Goal: Task Accomplishment & Management: Use online tool/utility

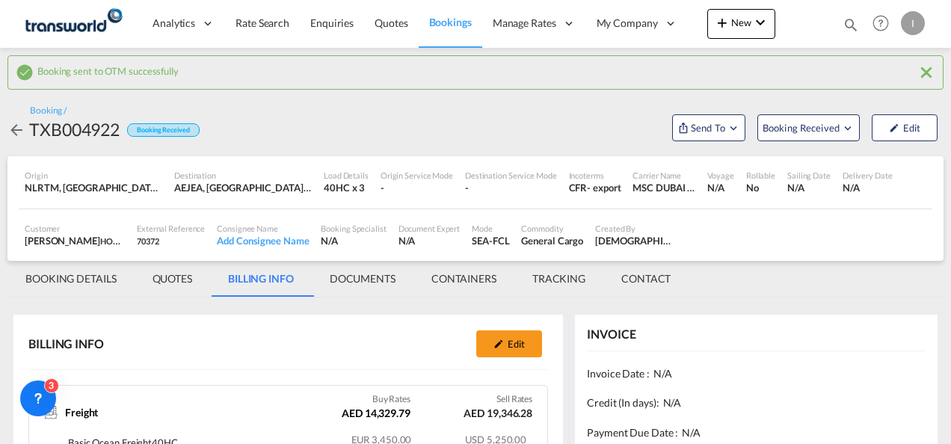
scroll to position [291, 0]
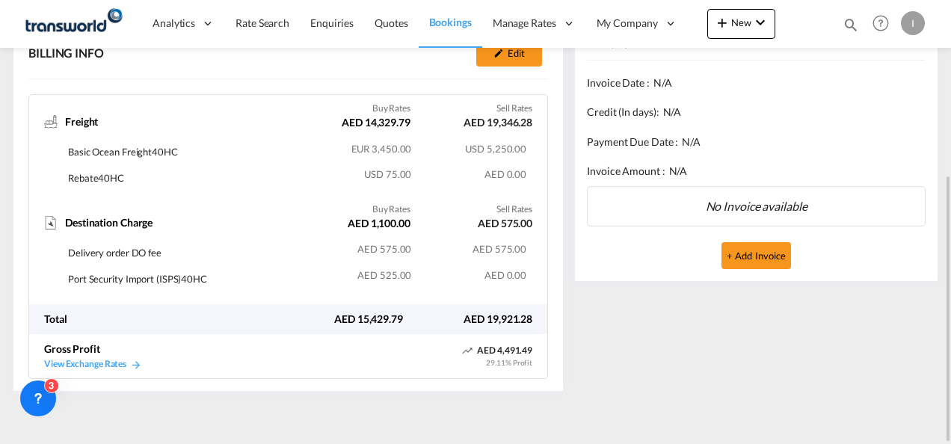
click at [860, 25] on div "Bookings Quotes Enquiries Help Resources Product Release I My Profile Logout" at bounding box center [880, 23] width 95 height 46
click at [844, 27] on md-icon "icon-magnify" at bounding box center [850, 24] width 16 height 16
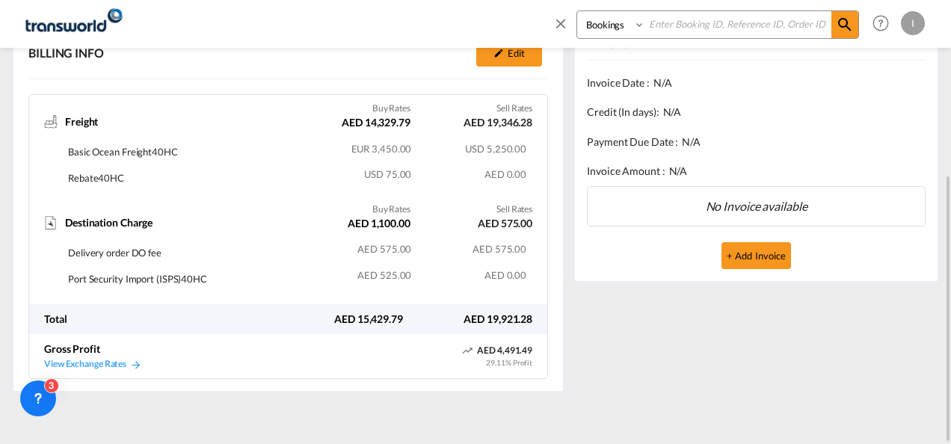
click at [705, 25] on input at bounding box center [738, 24] width 186 height 26
paste input "TXB004882"
type input "TXB004882"
click at [835, 28] on md-icon "icon-magnify" at bounding box center [844, 25] width 18 height 18
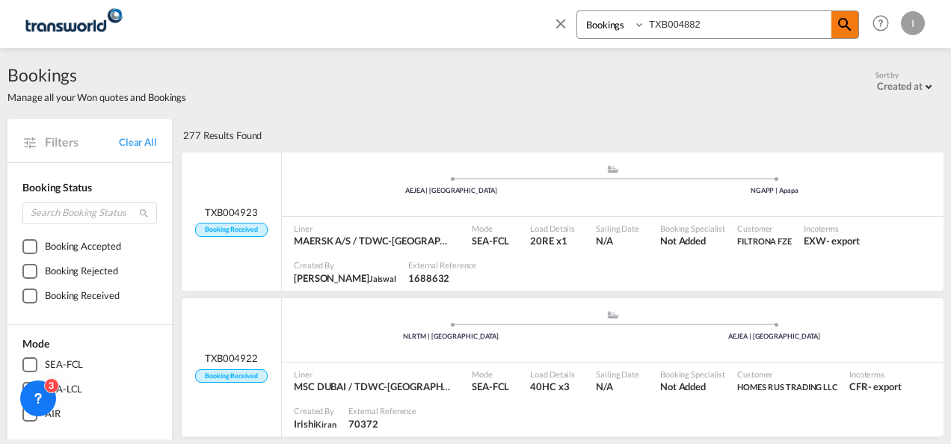
click at [857, 31] on span at bounding box center [844, 24] width 27 height 27
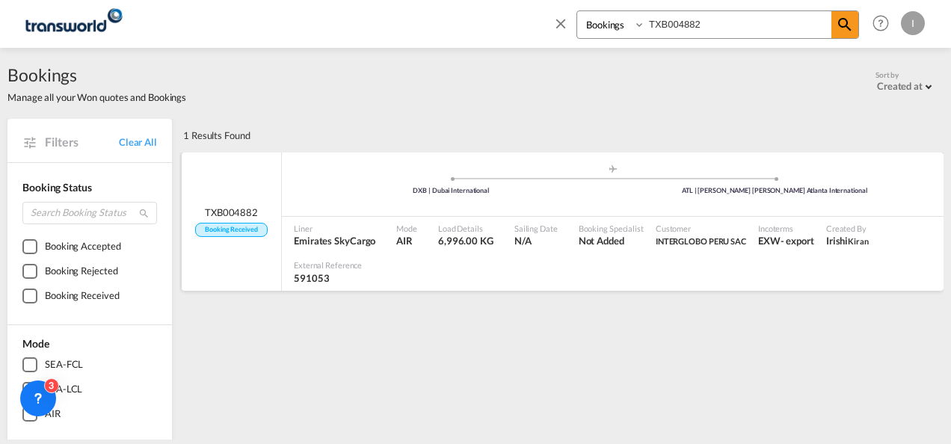
click at [575, 203] on div ".a{fill:#aaa8ad;} .a{fill:#aaa8ad;} DXB | Dubai International ATL | [PERSON_NAM…" at bounding box center [612, 186] width 661 height 45
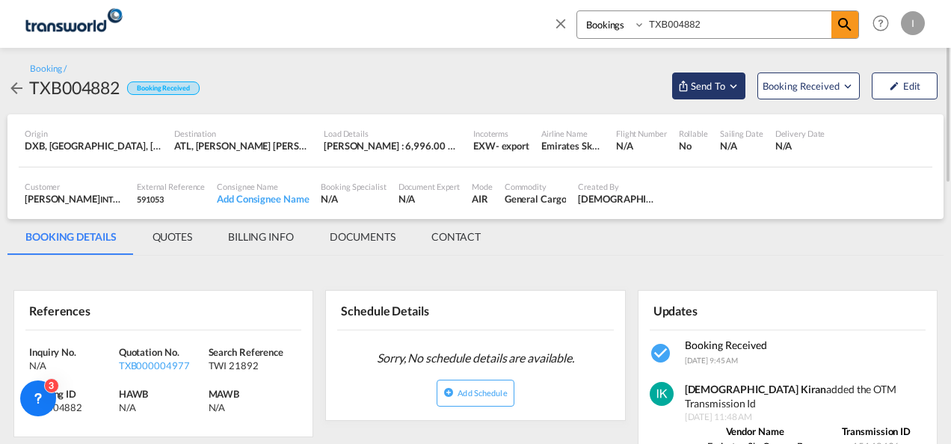
click at [711, 82] on span "Send To" at bounding box center [707, 85] width 37 height 15
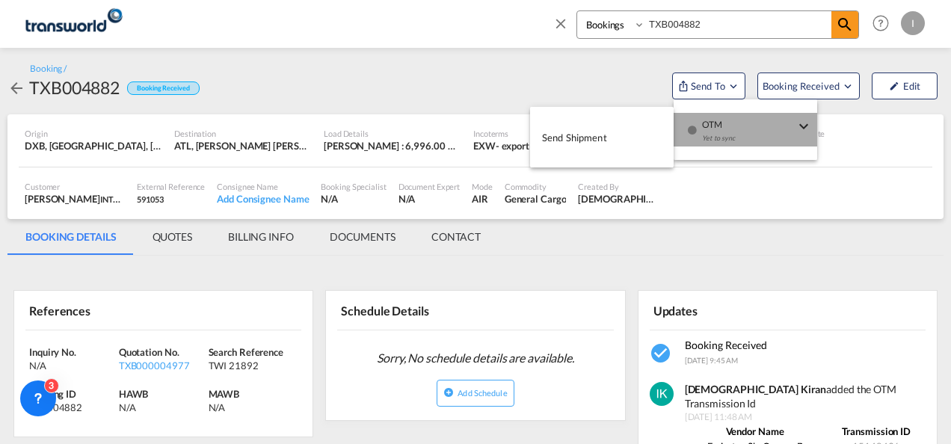
click at [702, 129] on div "Yet to sync" at bounding box center [748, 141] width 93 height 31
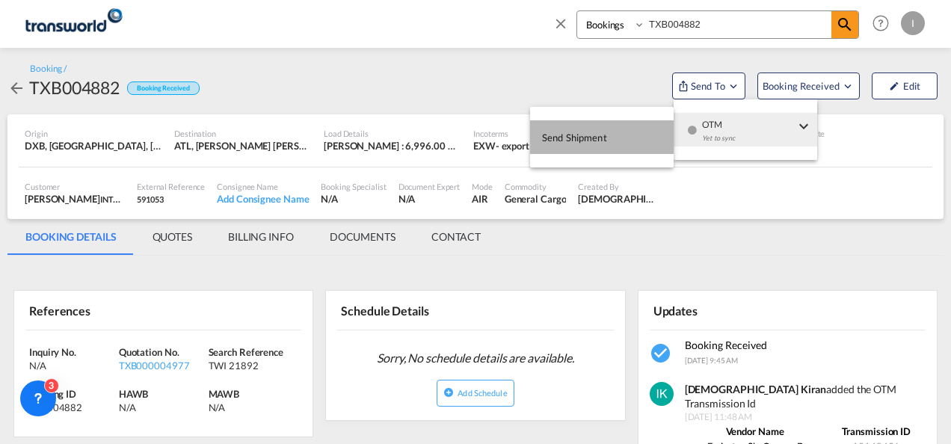
click at [590, 132] on span "Send Shipment" at bounding box center [574, 138] width 65 height 24
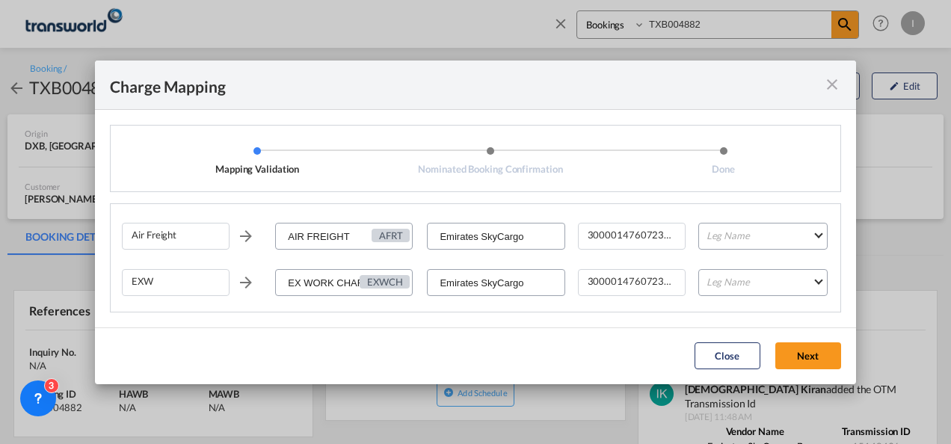
click at [837, 85] on md-icon "icon-close fg-AAA8AD cursor" at bounding box center [832, 84] width 18 height 18
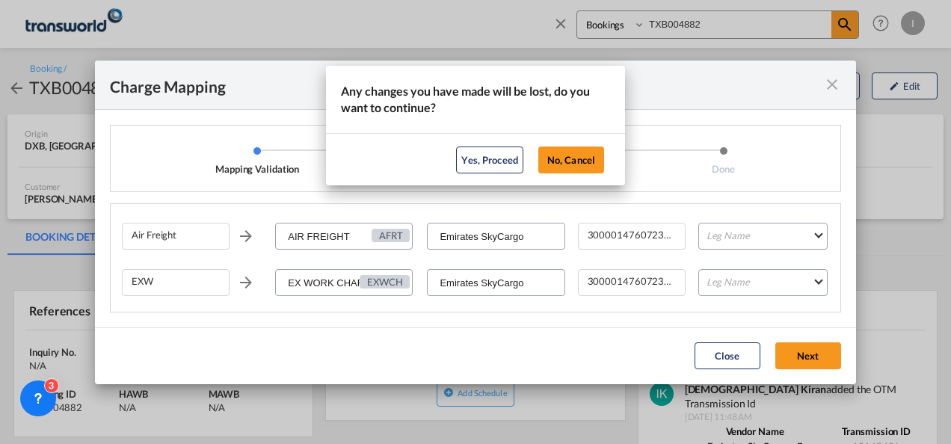
click at [507, 161] on button "Yes, Proceed" at bounding box center [489, 159] width 67 height 27
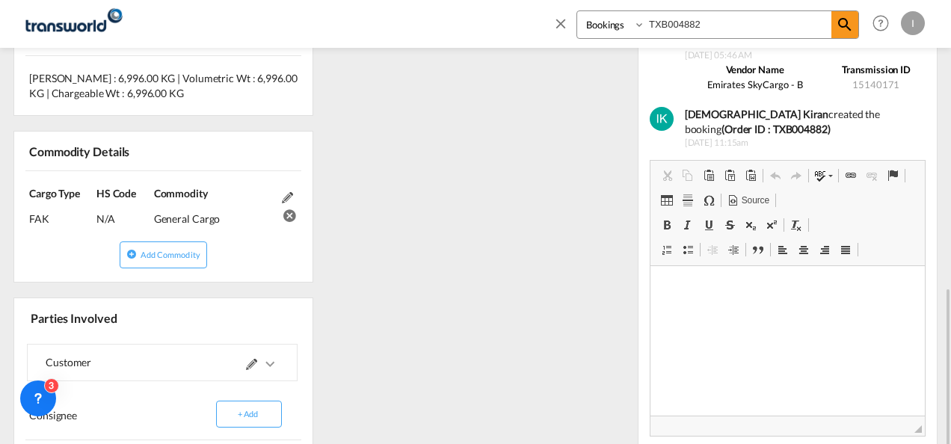
scroll to position [640, 0]
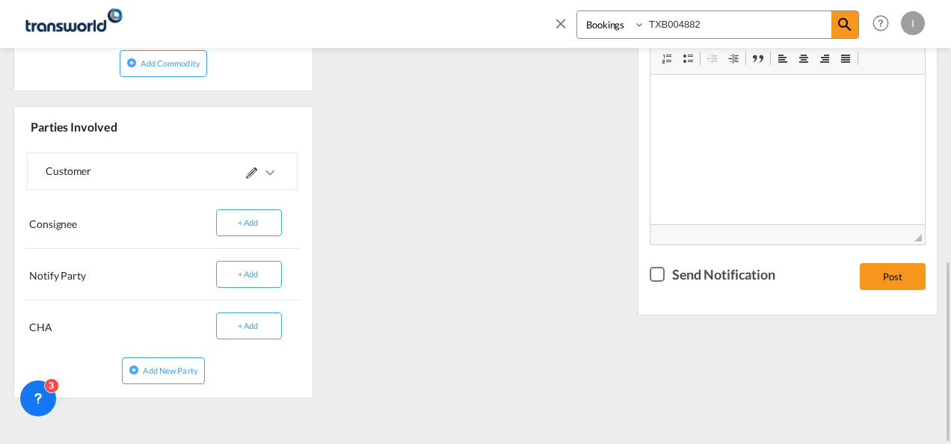
click at [248, 171] on md-icon at bounding box center [251, 172] width 11 height 11
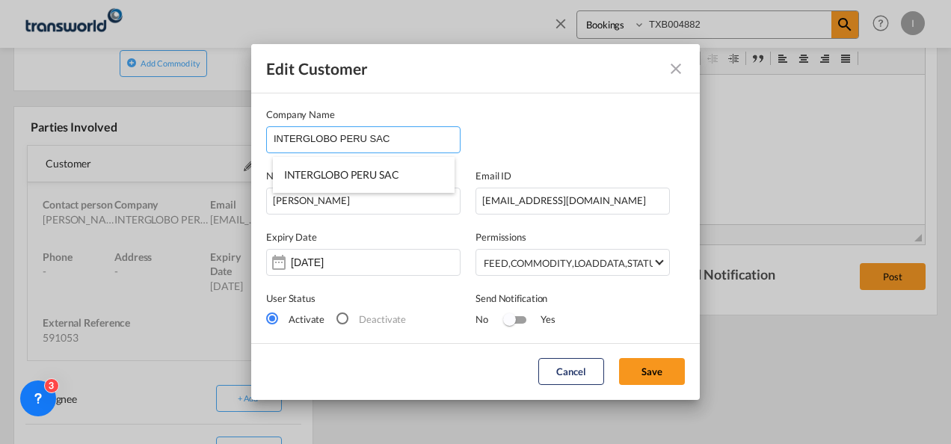
drag, startPoint x: 401, startPoint y: 128, endPoint x: 333, endPoint y: 132, distance: 68.1
click at [333, 132] on input "INTERGLOBO PERU SAC" at bounding box center [367, 138] width 186 height 22
click at [303, 137] on input "INTERGLOBO" at bounding box center [367, 138] width 186 height 22
click at [303, 138] on input "INTERGLOBO" at bounding box center [367, 138] width 186 height 22
click at [318, 139] on input "INTERGLOBO" at bounding box center [367, 138] width 186 height 22
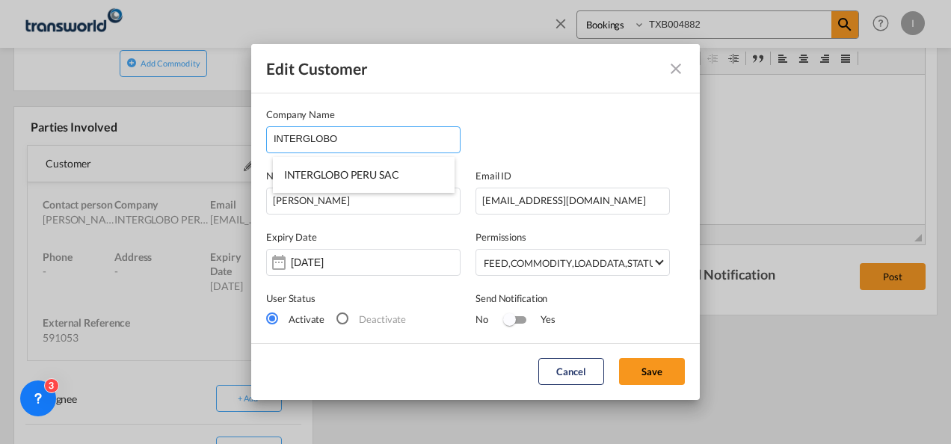
click at [342, 138] on input "INTERGLOBO" at bounding box center [367, 138] width 186 height 22
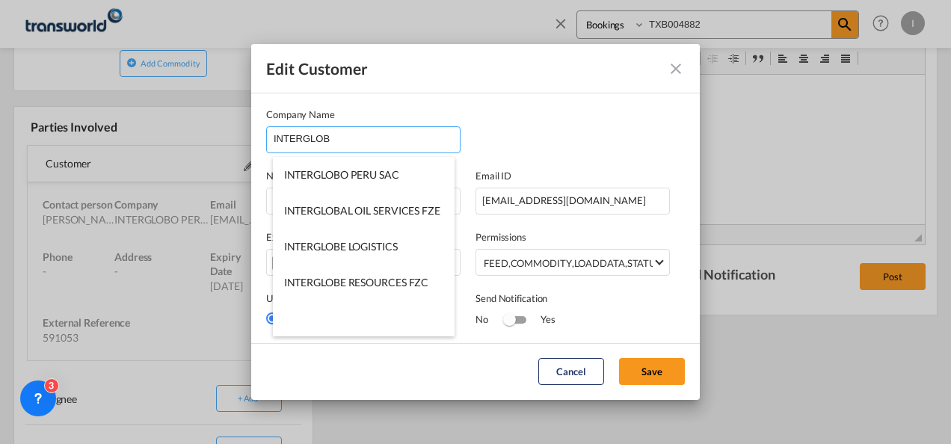
click at [303, 138] on input "INTERGLOB" at bounding box center [367, 138] width 186 height 22
click at [328, 138] on input "INTER GLOB" at bounding box center [367, 138] width 186 height 22
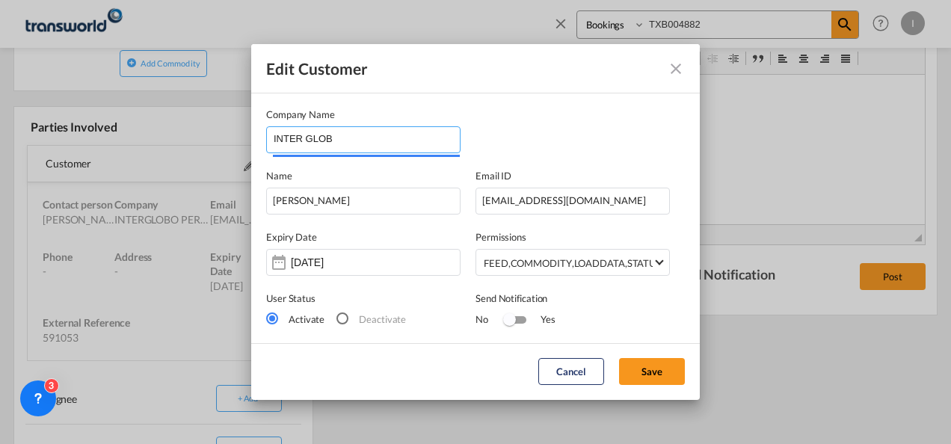
drag, startPoint x: 329, startPoint y: 130, endPoint x: 202, endPoint y: 130, distance: 127.0
click at [202, 130] on div "Edit Customer Company Name INTER GLOB Name [PERSON_NAME] Email ID [EMAIL_ADDRES…" at bounding box center [475, 222] width 951 height 444
paste input "GLOBO AIRFREIGHT USA INC"
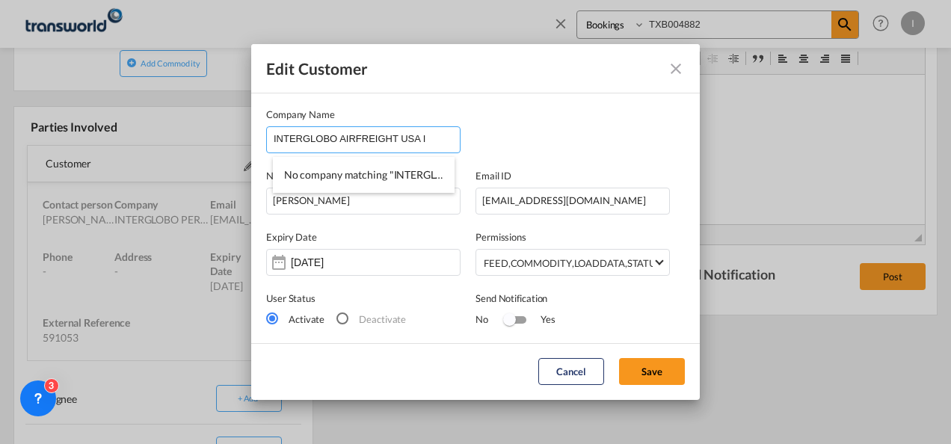
click at [335, 136] on input "INTERGLOBO AIRFREIGHT USA I" at bounding box center [367, 138] width 186 height 22
click at [427, 133] on input "INTERGLOBOAIRFREIGHT USA I" at bounding box center [367, 138] width 186 height 22
type input "INTERGLOBOAIRFREIGHT"
click at [670, 64] on md-icon "icon-close" at bounding box center [676, 69] width 18 height 18
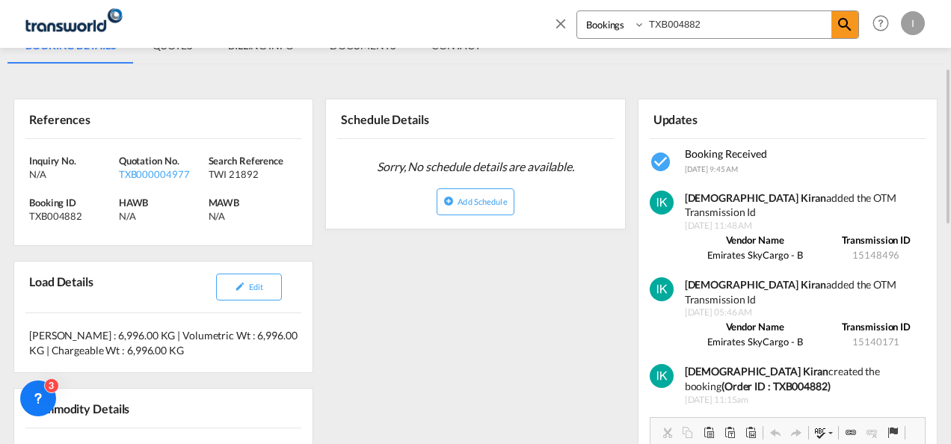
scroll to position [0, 0]
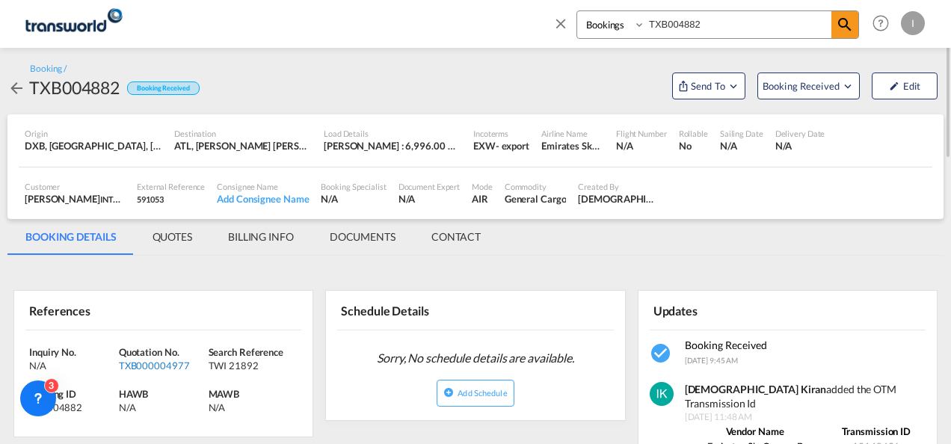
click at [163, 363] on div "TXB000004977" at bounding box center [162, 365] width 86 height 13
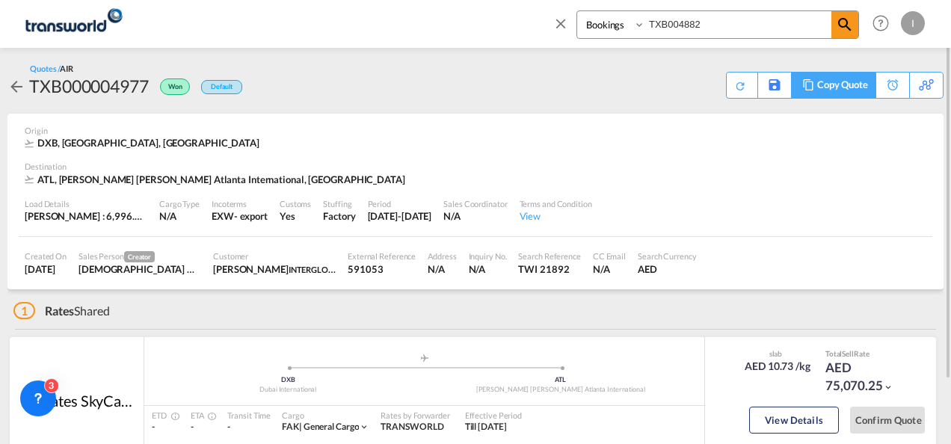
click at [871, 87] on div "Copy Quote" at bounding box center [833, 85] width 84 height 27
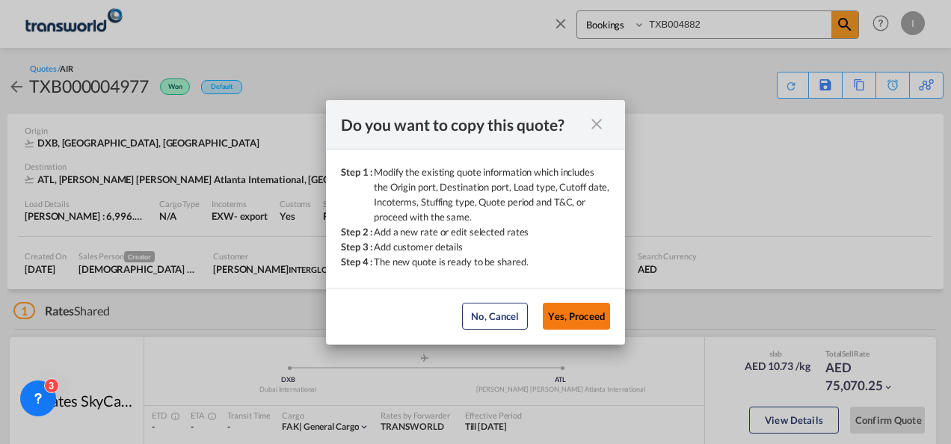
click at [571, 315] on button "Yes, Proceed" at bounding box center [576, 316] width 67 height 27
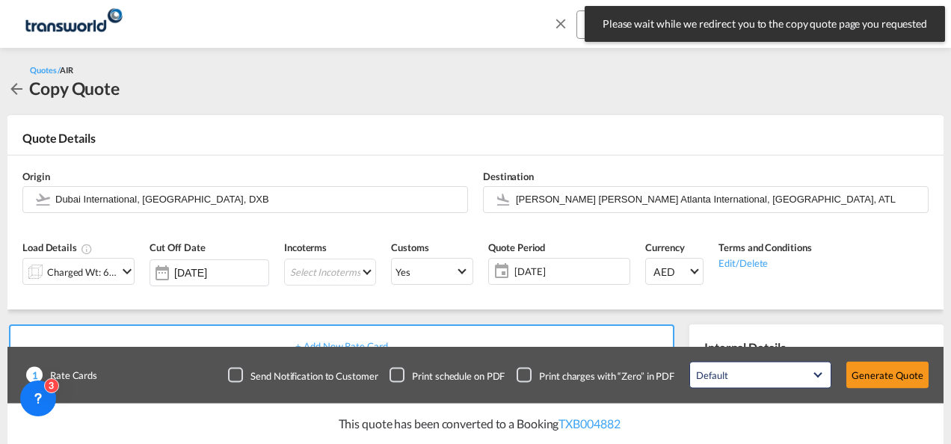
scroll to position [299, 0]
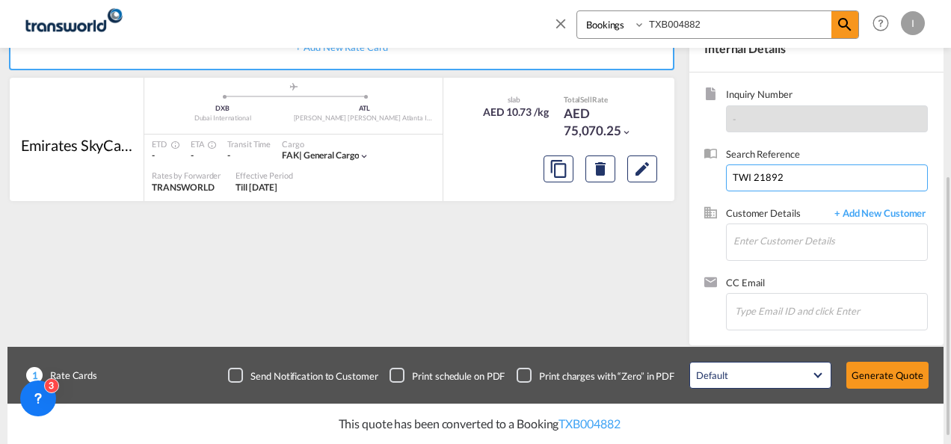
click at [754, 177] on input "TWI 21892" at bounding box center [827, 177] width 202 height 27
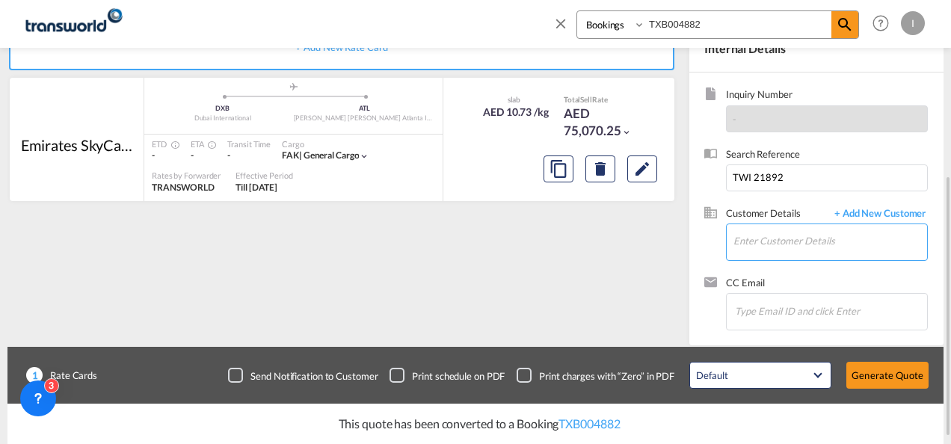
click at [748, 232] on input "Enter Customer Details" at bounding box center [830, 241] width 194 height 34
click at [880, 214] on span "+ Add New Customer" at bounding box center [877, 214] width 101 height 17
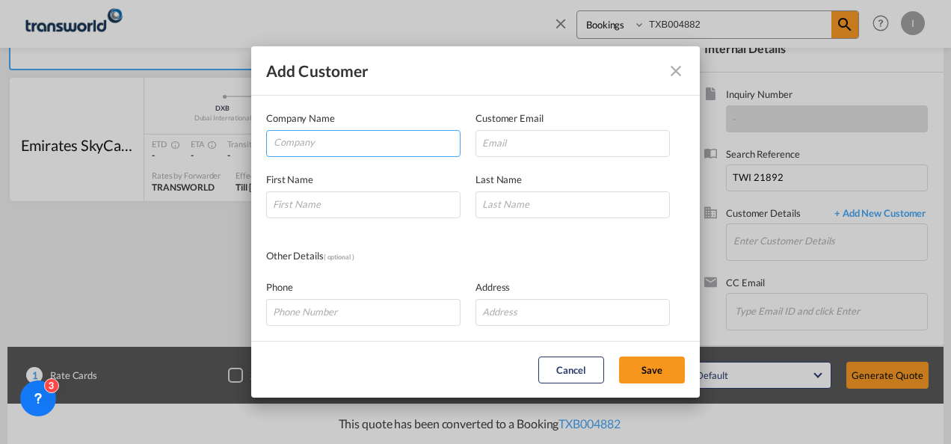
click at [344, 150] on input "Company" at bounding box center [367, 142] width 186 height 22
paste input "INTERGLOBO AIRFREIGHT USA INC"
type input "INTERGLOBO AIRFREIGHT"
click at [671, 71] on md-icon "icon-close" at bounding box center [676, 71] width 18 height 18
